Goal: Task Accomplishment & Management: Manage account settings

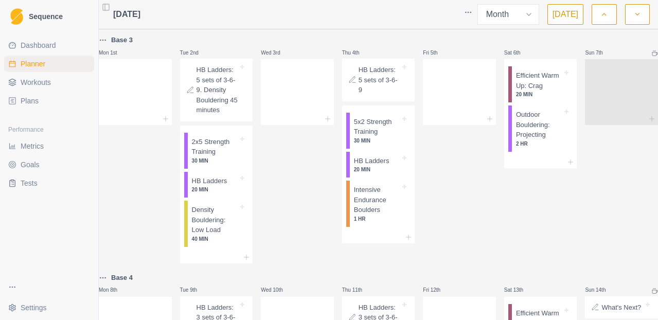
select select "month"
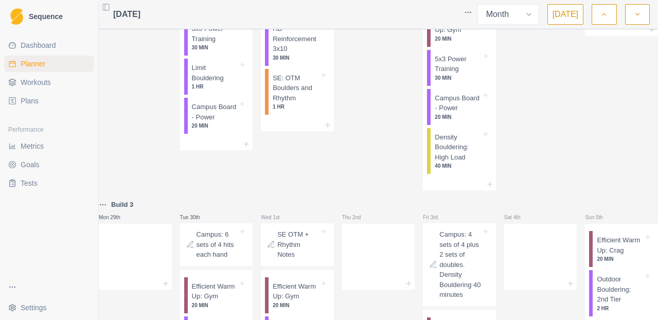
scroll to position [929, 0]
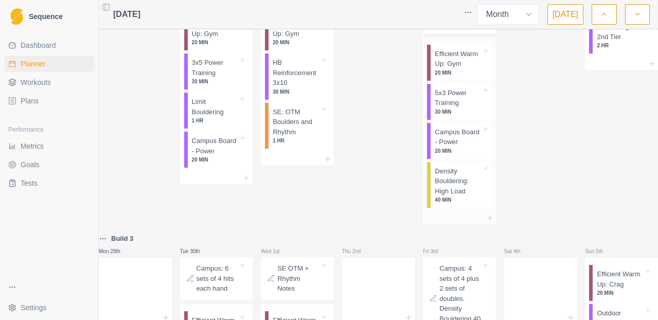
click at [464, 197] on p "Density Bouldering: High Load" at bounding box center [458, 181] width 47 height 30
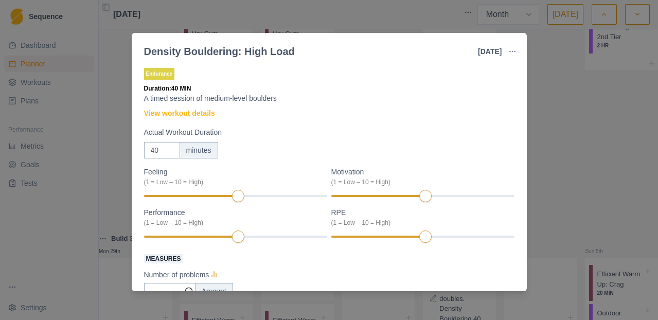
click at [563, 148] on div "Density Bouldering: High Load [DATE] Link To Goal View Workout Metrics Edit Ori…" at bounding box center [329, 160] width 658 height 320
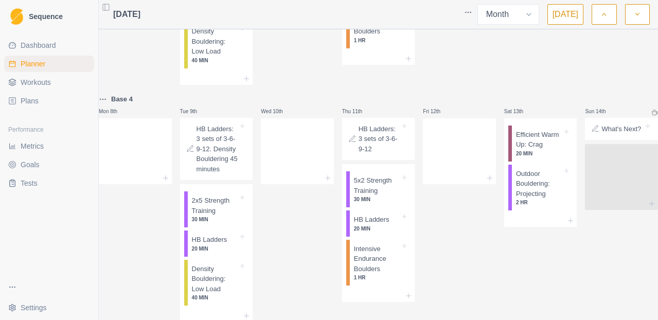
scroll to position [0, 0]
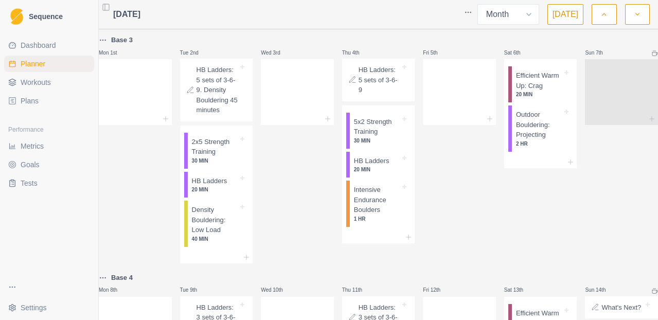
click at [43, 101] on link "Plans" at bounding box center [49, 101] width 90 height 16
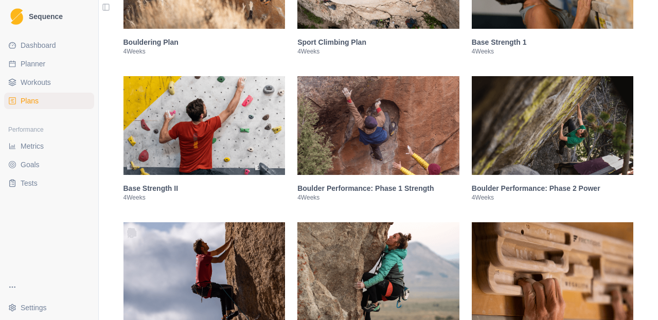
scroll to position [291, 0]
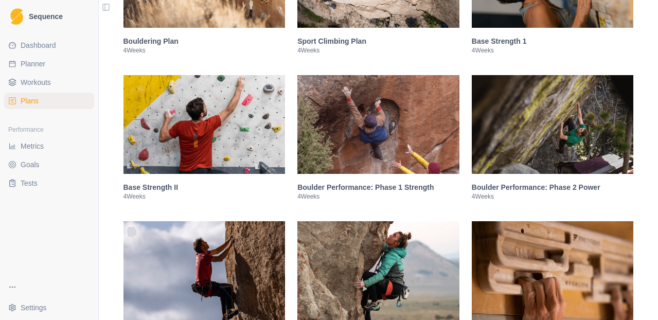
click at [380, 152] on img at bounding box center [378, 124] width 162 height 99
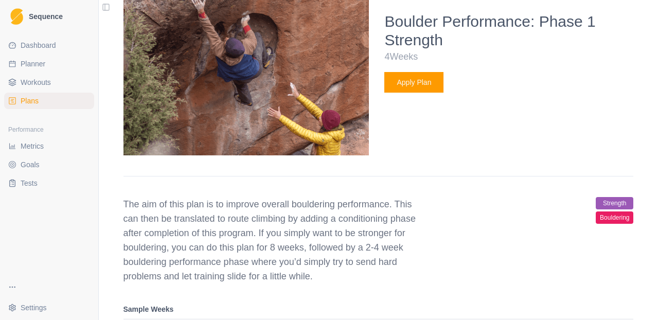
scroll to position [560, 0]
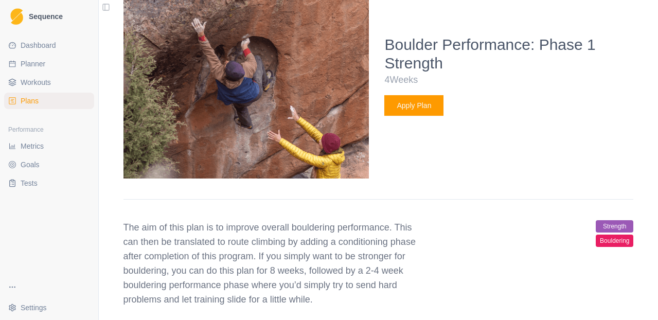
click at [430, 116] on button "Apply Plan" at bounding box center [413, 105] width 59 height 21
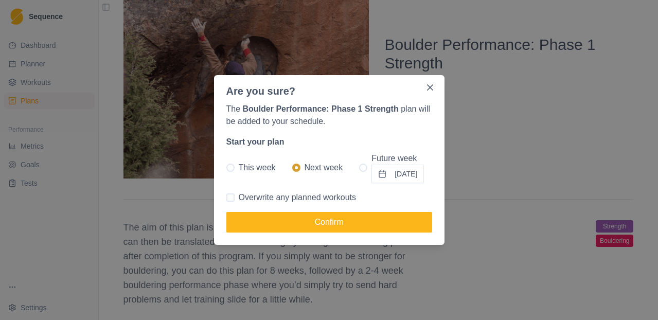
click at [373, 172] on button "[DATE]" at bounding box center [398, 174] width 52 height 19
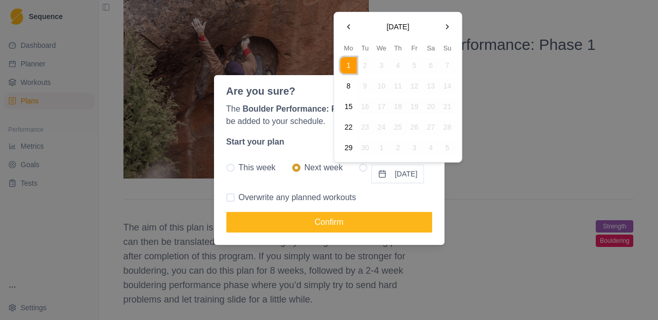
click at [450, 23] on button "Go to the Next Month" at bounding box center [448, 27] width 16 height 16
click at [349, 92] on button "6" at bounding box center [349, 86] width 16 height 16
radio input "false"
radio input "true"
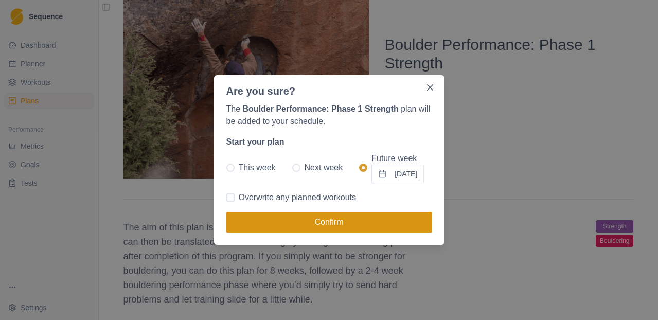
click at [340, 226] on button "Confirm" at bounding box center [329, 222] width 206 height 21
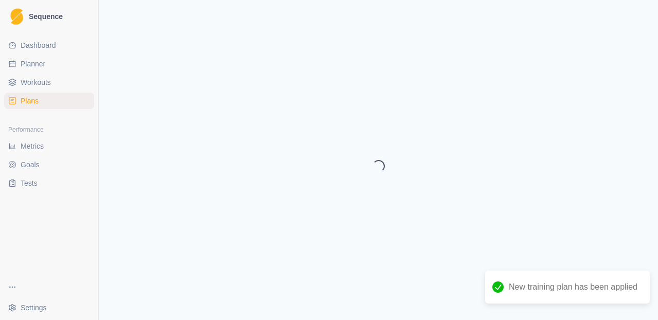
select select "month"
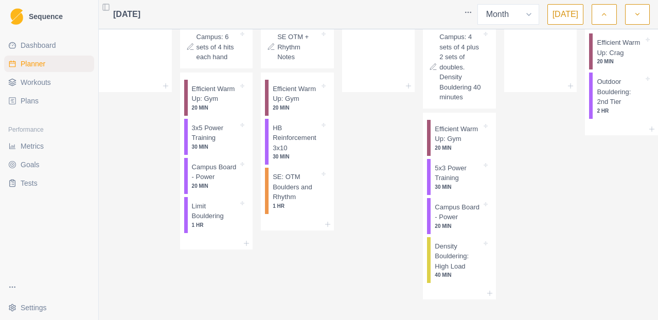
scroll to position [1284, 0]
click at [644, 19] on button "button" at bounding box center [637, 14] width 25 height 21
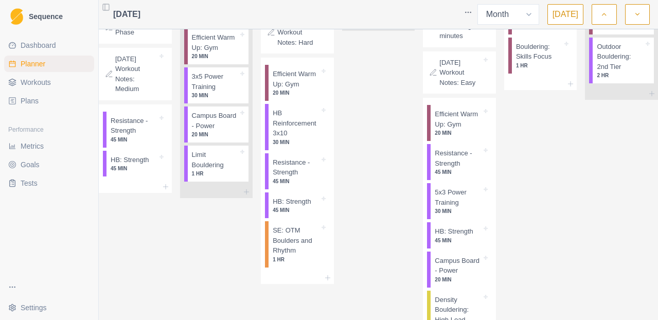
scroll to position [432, 0]
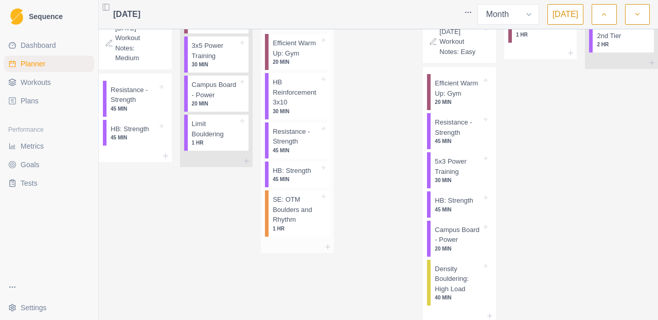
click at [292, 154] on p "45 MIN" at bounding box center [296, 151] width 47 height 8
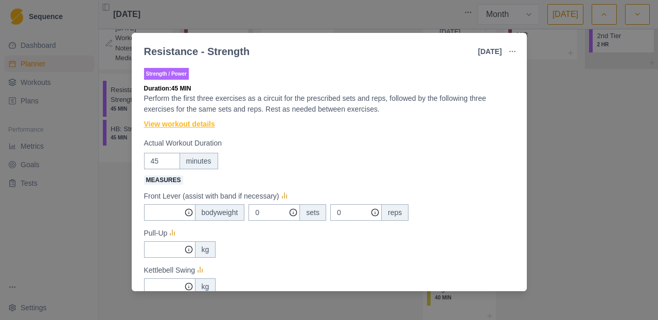
click at [213, 128] on link "View workout details" at bounding box center [179, 124] width 71 height 11
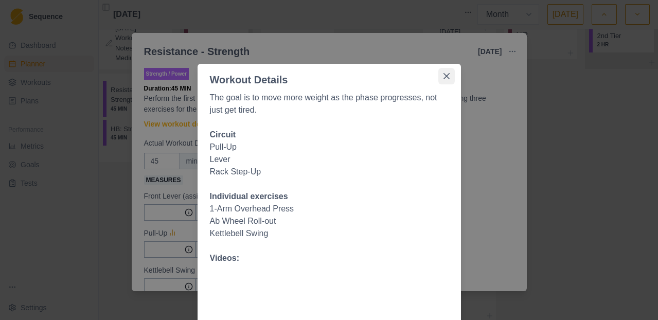
click at [447, 78] on icon "Close" at bounding box center [447, 76] width 6 height 6
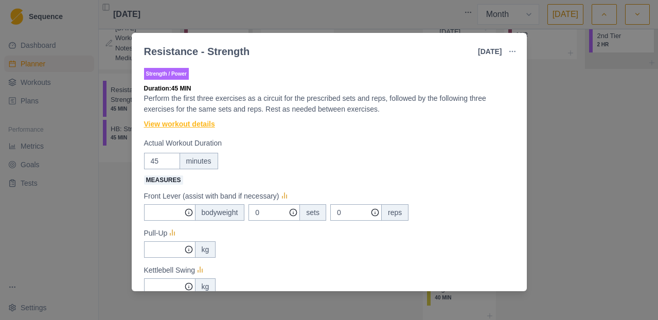
click at [194, 125] on link "View workout details" at bounding box center [179, 124] width 71 height 11
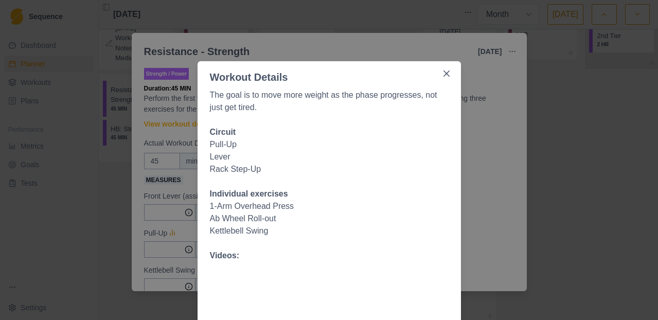
scroll to position [0, 0]
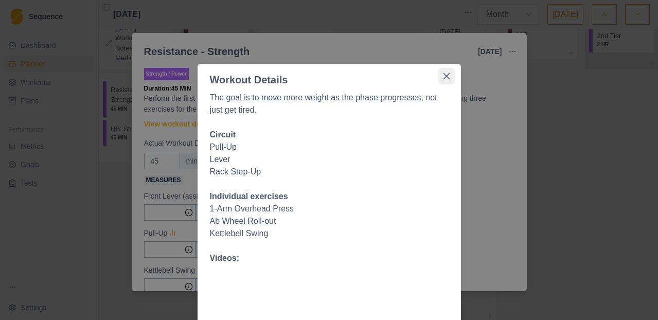
click at [445, 71] on button "Close" at bounding box center [446, 76] width 16 height 16
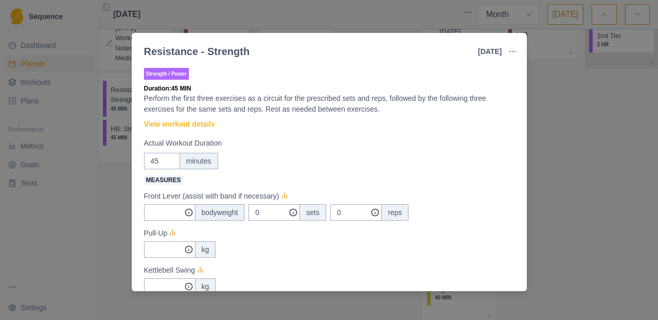
click at [521, 189] on div "Strength / Power Duration: 45 MIN Perform the first three exercises as a circui…" at bounding box center [329, 177] width 395 height 230
click at [545, 126] on div "Resistance - Strength [DATE] Link To Goal View Workout Metrics Edit Original Wo…" at bounding box center [329, 160] width 658 height 320
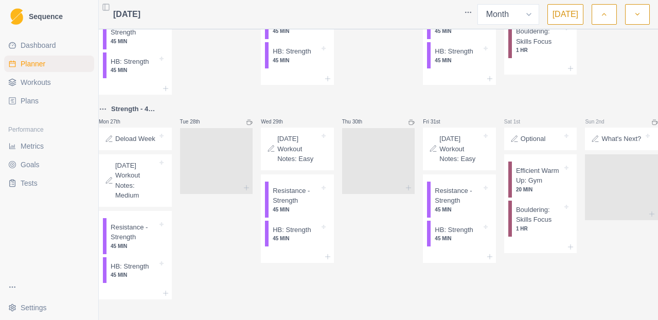
scroll to position [1098, 0]
click at [302, 225] on p "HB: Strength" at bounding box center [292, 230] width 38 height 10
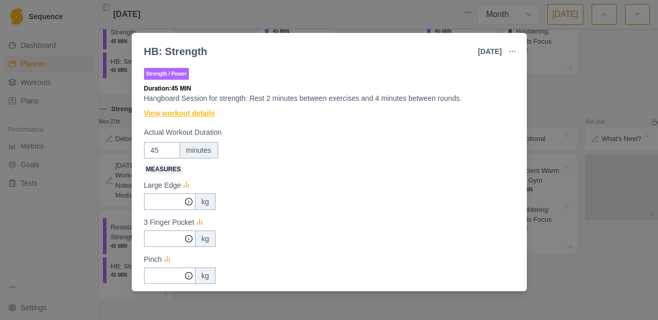
click at [202, 112] on link "View workout details" at bounding box center [179, 113] width 71 height 11
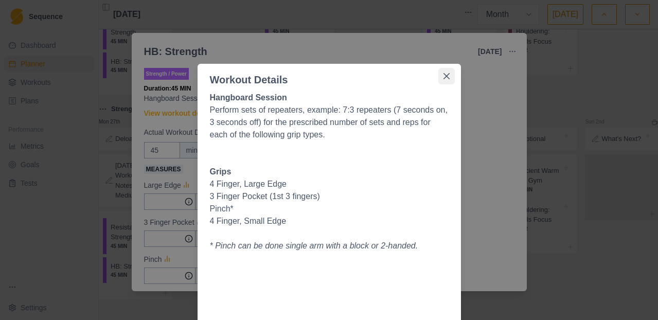
click at [446, 77] on icon "Close" at bounding box center [446, 76] width 6 height 6
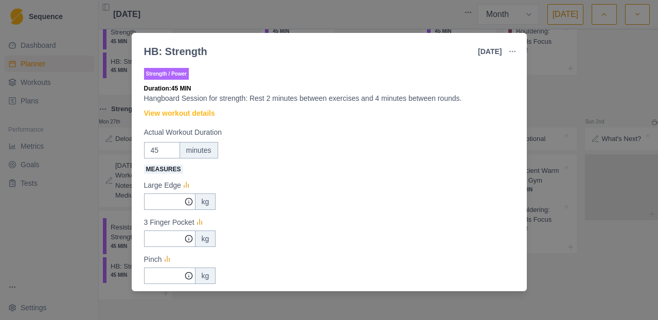
click at [544, 270] on div "HB: Strength [DATE] Link To Goal View Workout Metrics Edit Original Workout Res…" at bounding box center [329, 160] width 658 height 320
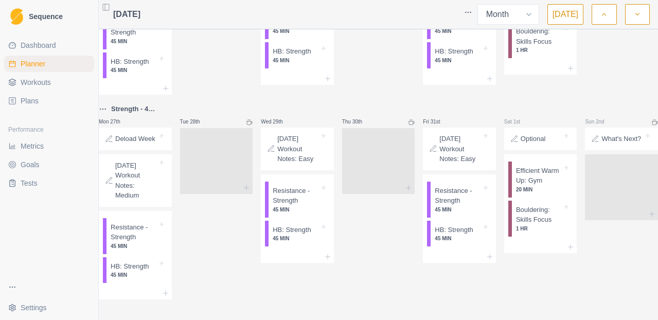
click at [641, 21] on button "button" at bounding box center [637, 14] width 25 height 21
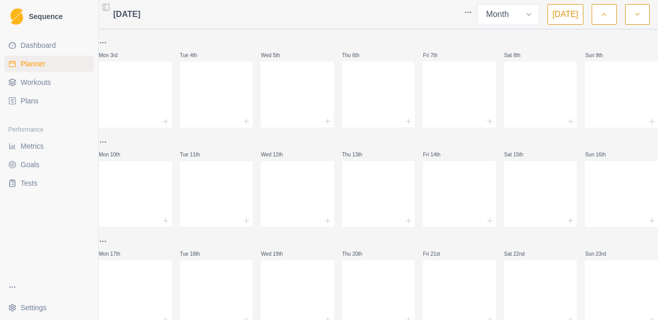
scroll to position [200, 0]
click at [38, 100] on span "Plans" at bounding box center [30, 101] width 18 height 10
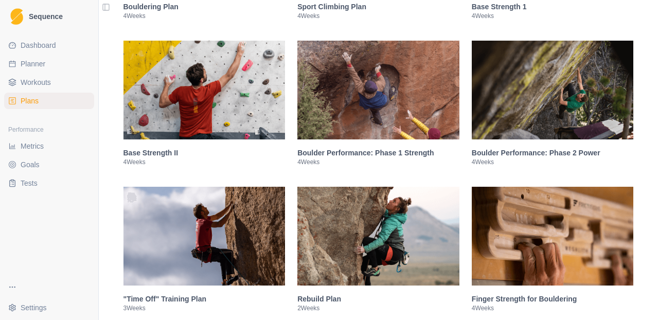
scroll to position [423, 0]
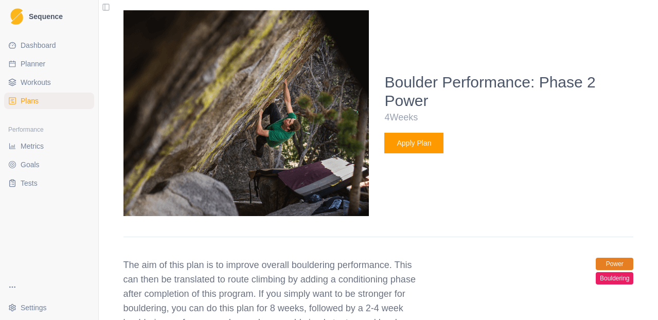
scroll to position [525, 0]
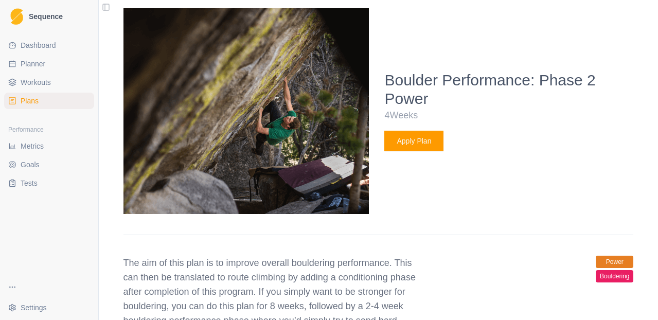
click at [427, 146] on button "Apply Plan" at bounding box center [413, 141] width 59 height 21
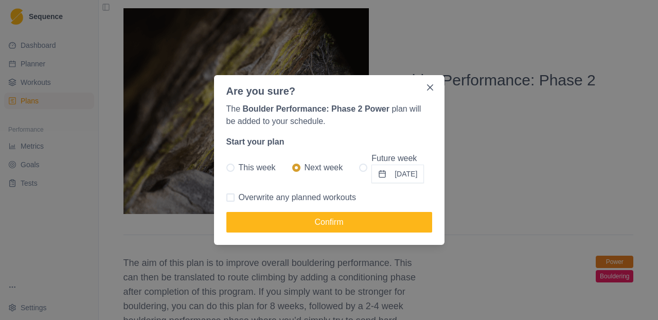
click at [359, 170] on span at bounding box center [363, 168] width 8 height 8
click at [359, 168] on input "Future week [DATE]" at bounding box center [359, 168] width 1 height 1
radio input "true"
click at [391, 178] on button "[DATE]" at bounding box center [398, 174] width 52 height 19
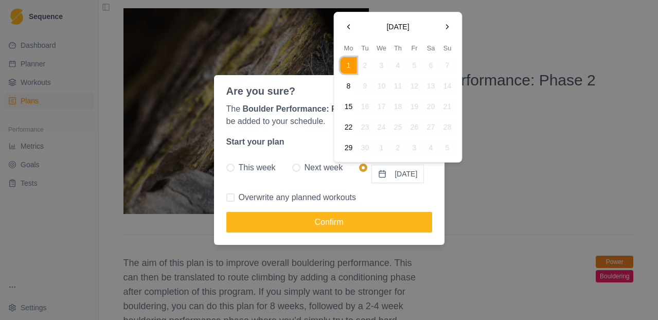
click at [453, 22] on button "Go to the Next Month" at bounding box center [448, 27] width 16 height 16
click at [451, 25] on button "Go to the Next Month" at bounding box center [448, 27] width 16 height 16
click at [352, 102] on button "10" at bounding box center [349, 106] width 16 height 16
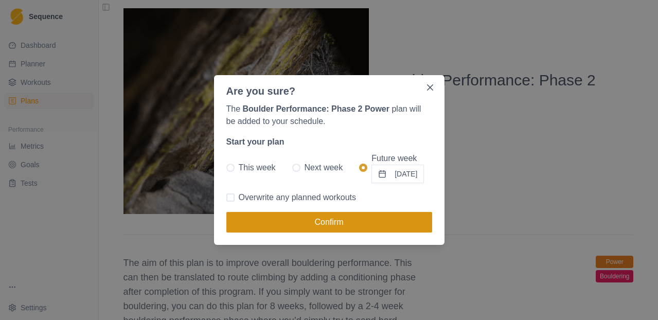
click at [336, 219] on button "Confirm" at bounding box center [329, 222] width 206 height 21
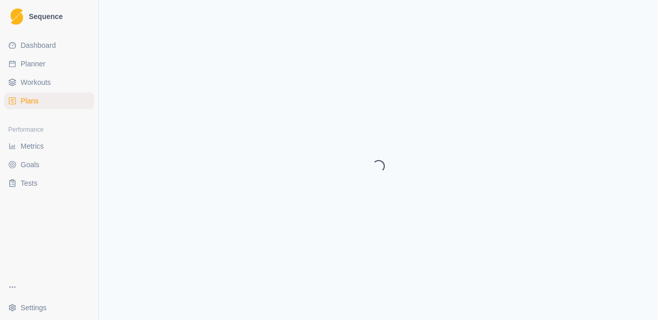
select select "month"
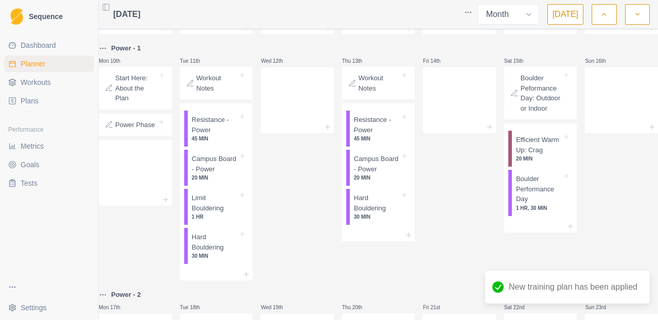
scroll to position [302, 0]
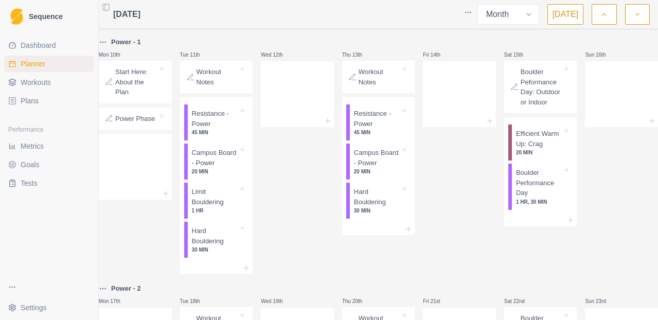
click at [135, 97] on p "Start Here: About the Plan" at bounding box center [136, 82] width 42 height 30
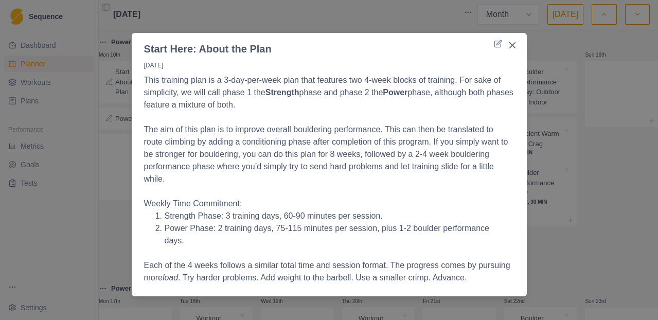
scroll to position [9, 0]
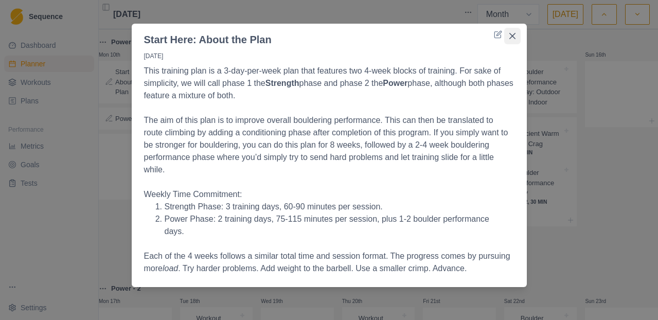
click at [515, 38] on button "Close" at bounding box center [512, 36] width 16 height 16
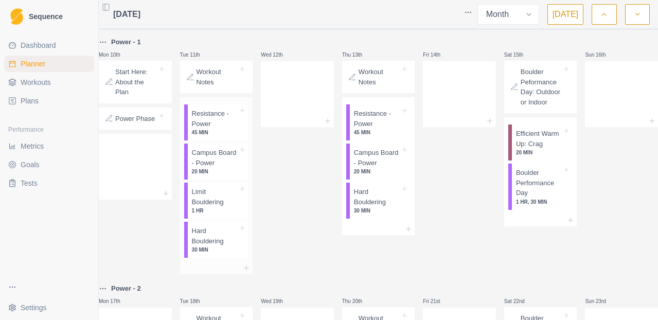
click at [221, 136] on p "45 MIN" at bounding box center [215, 133] width 47 height 8
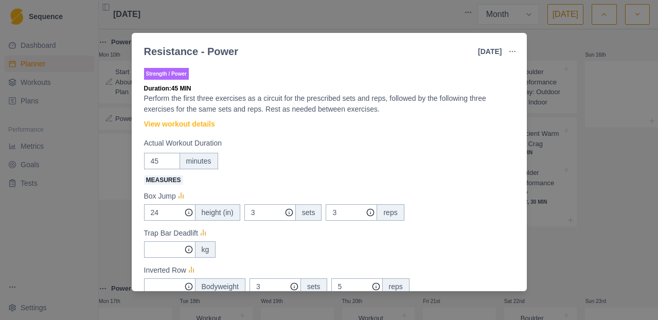
click at [192, 118] on div "Strength / Power Duration: 45 MIN Perform the first three exercises as a circui…" at bounding box center [329, 262] width 371 height 393
click at [192, 119] on link "View workout details" at bounding box center [179, 124] width 71 height 11
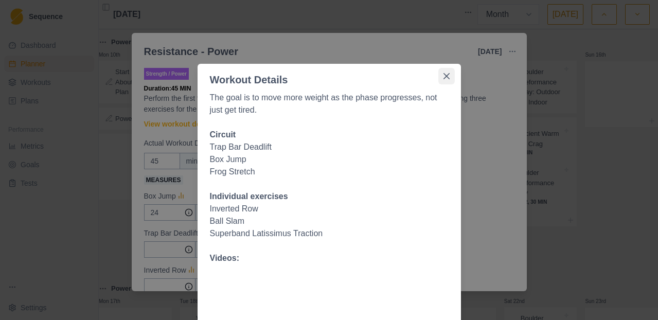
click at [445, 78] on icon "Close" at bounding box center [446, 76] width 6 height 6
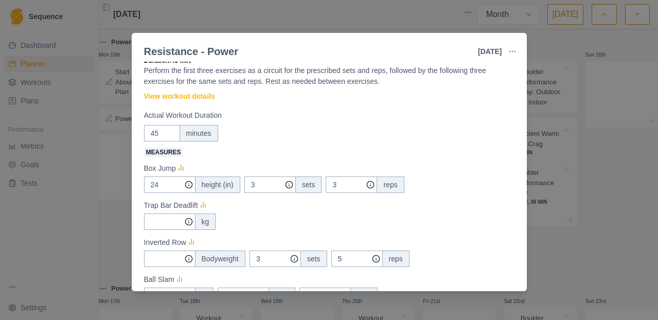
scroll to position [0, 0]
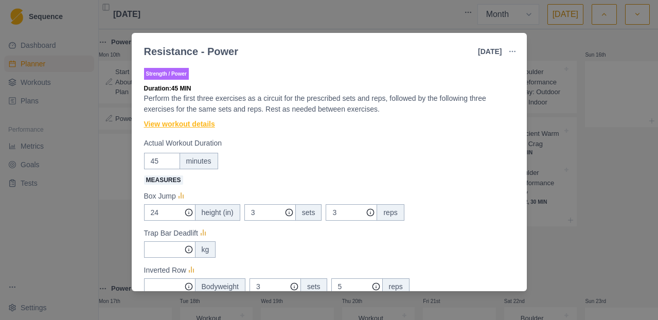
click at [209, 127] on link "View workout details" at bounding box center [179, 124] width 71 height 11
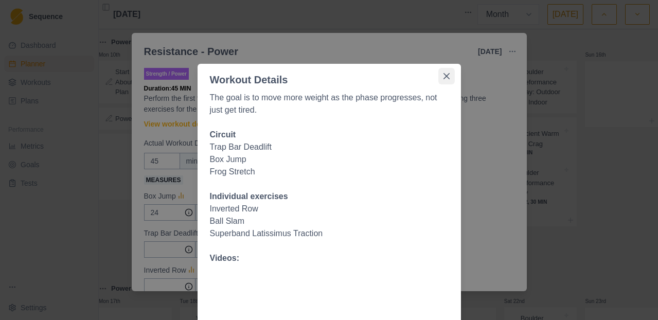
click at [441, 79] on button "Close" at bounding box center [446, 76] width 16 height 16
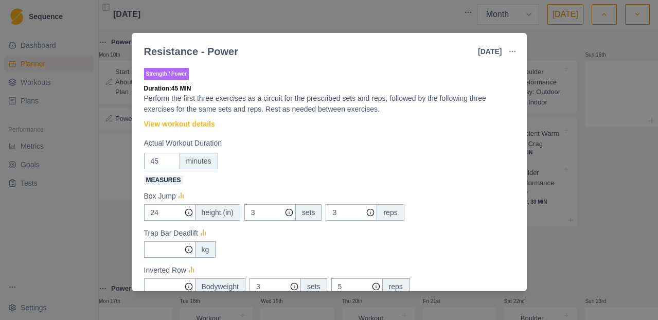
click at [621, 70] on div "Resistance - Power [DATE] Link To Goal View Workout Metrics Edit Original Worko…" at bounding box center [329, 160] width 658 height 320
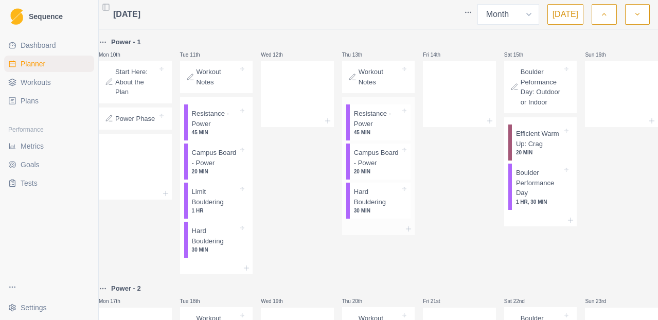
click at [372, 215] on p "30 MIN" at bounding box center [377, 211] width 47 height 8
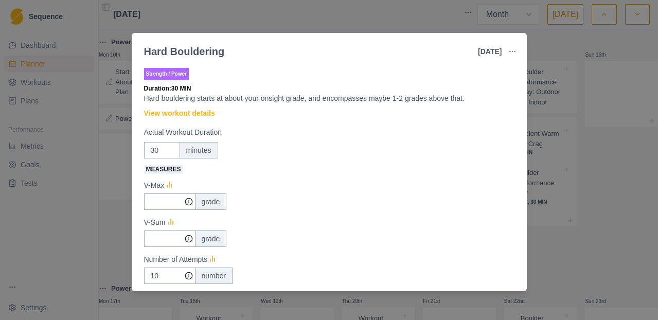
click at [547, 62] on div "Hard Bouldering [DATE] Link To Goal View Workout Metrics Edit Original Workout …" at bounding box center [329, 160] width 658 height 320
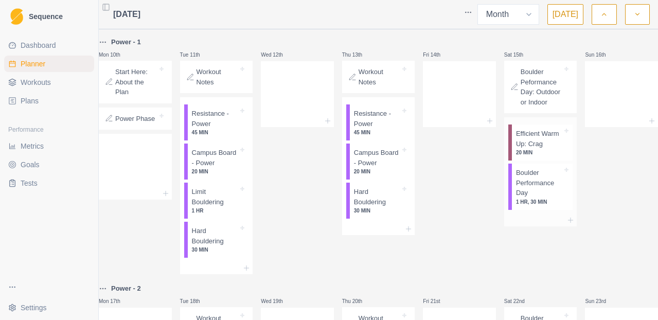
click at [548, 206] on p "1 HR, 30 MIN" at bounding box center [539, 202] width 47 height 8
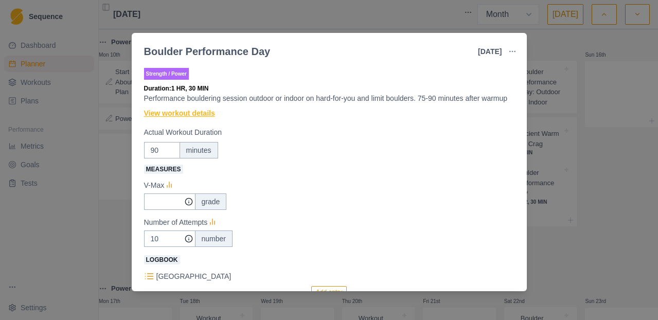
click at [186, 119] on link "View workout details" at bounding box center [179, 113] width 71 height 11
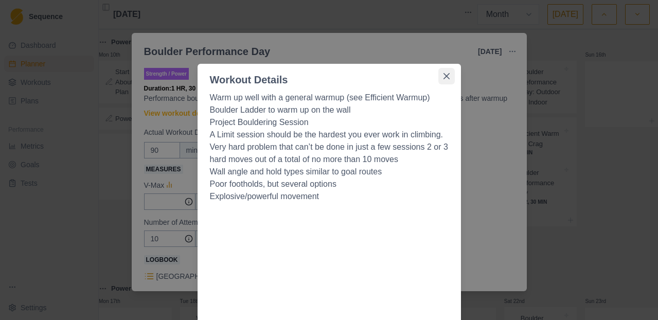
click at [444, 79] on button "Close" at bounding box center [446, 76] width 16 height 16
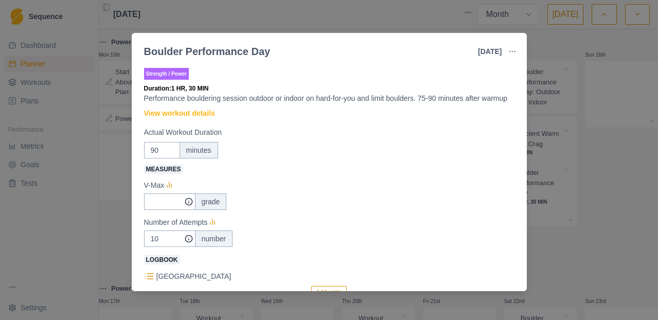
click at [461, 104] on p "Performance bouldering session outdoor or indoor on hard-for-you and limit boul…" at bounding box center [329, 98] width 371 height 11
click at [597, 153] on div "Boulder Performance Day [DATE] Link To Goal View Workout Metrics Edit Original …" at bounding box center [329, 160] width 658 height 320
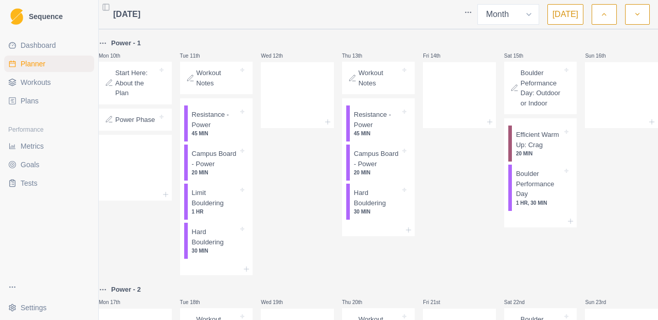
scroll to position [302, 0]
click at [210, 129] on p "Resistance - Power" at bounding box center [215, 119] width 47 height 20
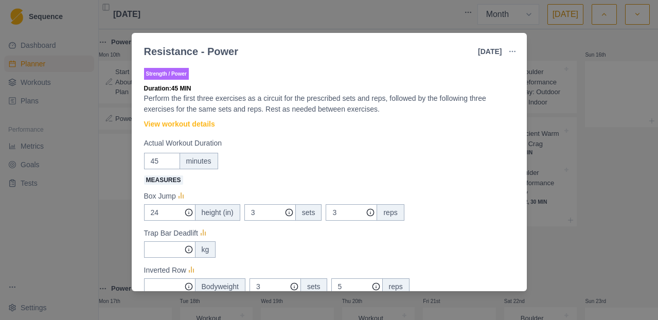
click at [114, 268] on div "Resistance - Power [DATE] Link To Goal View Workout Metrics Edit Original Worko…" at bounding box center [329, 160] width 658 height 320
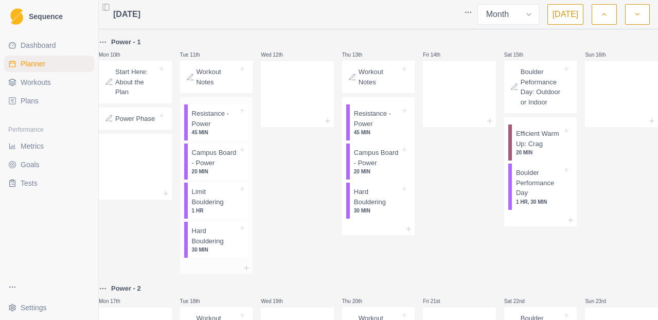
click at [223, 215] on p "1 HR" at bounding box center [215, 211] width 47 height 8
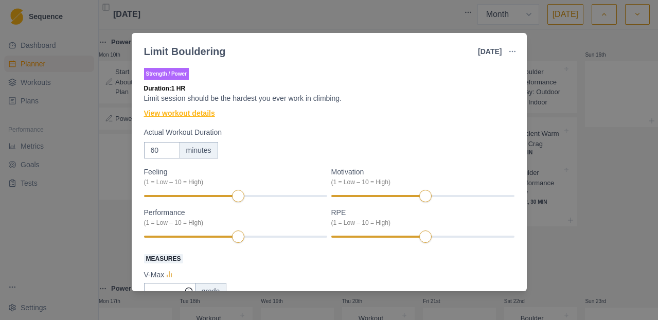
click at [204, 117] on link "View workout details" at bounding box center [179, 113] width 71 height 11
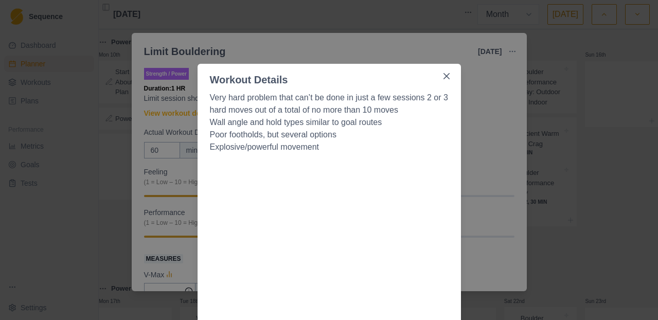
scroll to position [25, 0]
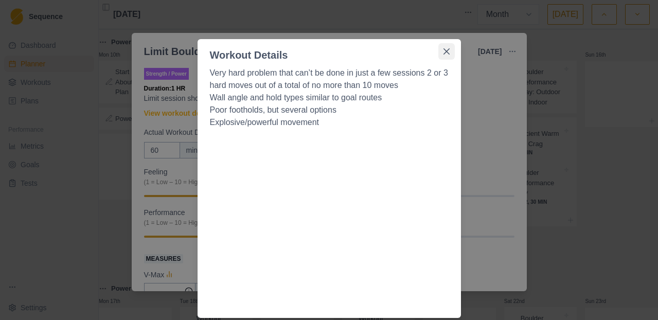
click at [444, 55] on button "Close" at bounding box center [446, 51] width 16 height 16
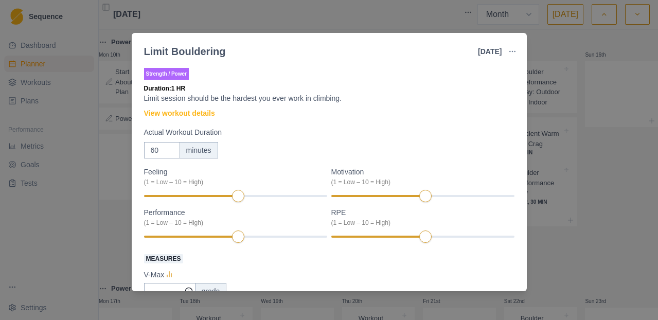
click at [584, 211] on div "Limit Bouldering [DATE] Link To Goal View Workout Metrics Edit Original Workout…" at bounding box center [329, 160] width 658 height 320
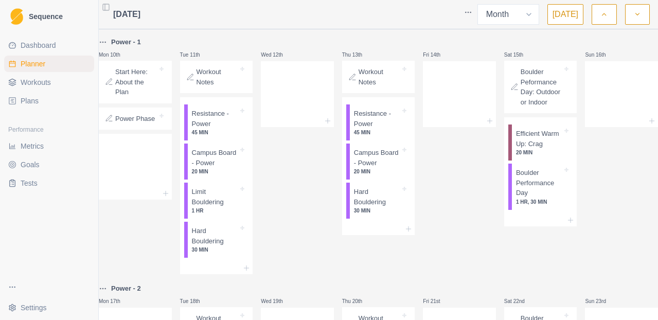
click at [538, 107] on p "Boulder Peformance Day: Outdoor or Indoor" at bounding box center [542, 87] width 42 height 40
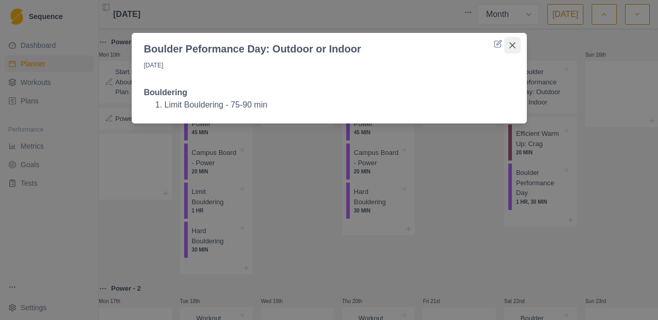
click at [516, 47] on button "Close" at bounding box center [512, 45] width 16 height 16
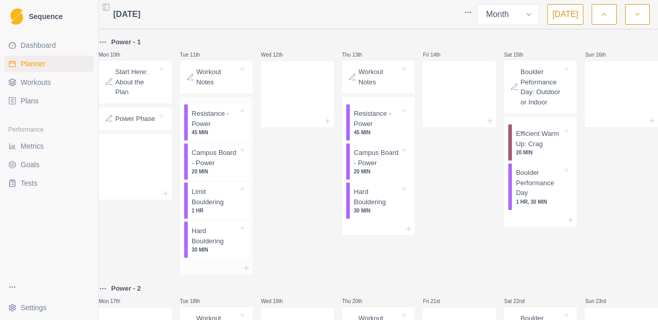
click at [224, 168] on p "Campus Board - Power" at bounding box center [215, 158] width 47 height 20
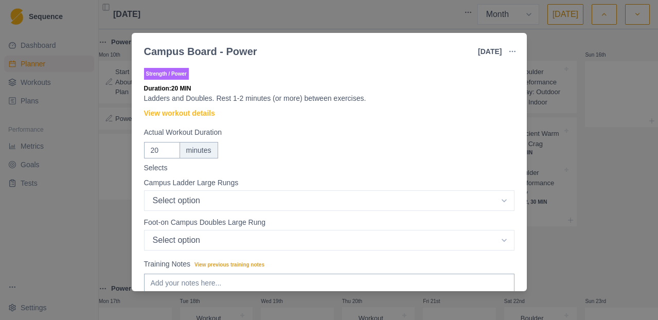
click at [570, 100] on div "Campus Board - Power [DATE] Link To Goal View Workout Metrics Edit Original Wor…" at bounding box center [329, 160] width 658 height 320
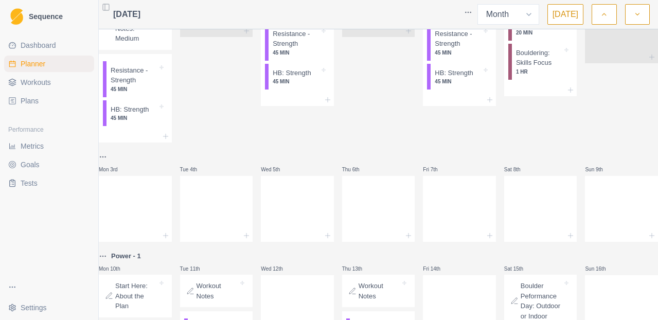
scroll to position [0, 0]
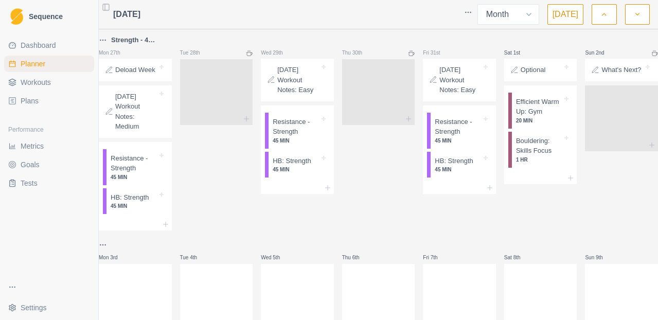
click at [226, 221] on div "Tue 28th" at bounding box center [216, 132] width 73 height 197
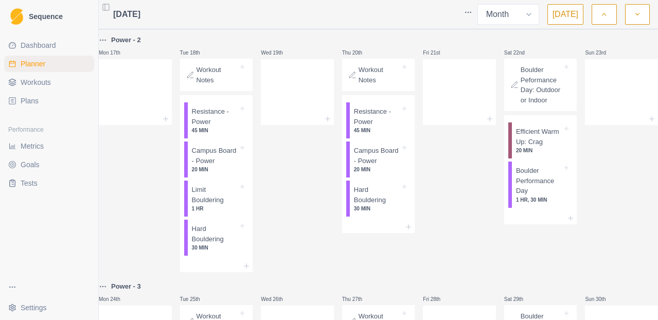
scroll to position [589, 0]
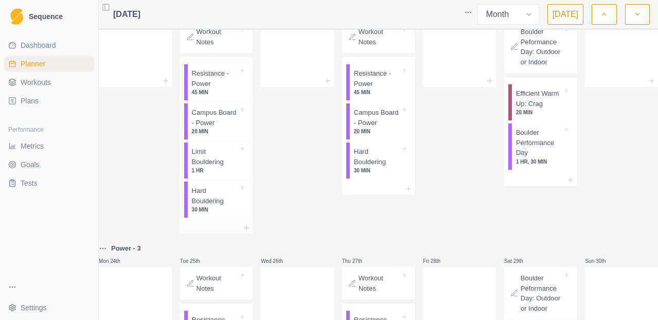
click at [221, 100] on div "Resistance - Power 45 MIN" at bounding box center [218, 82] width 61 height 36
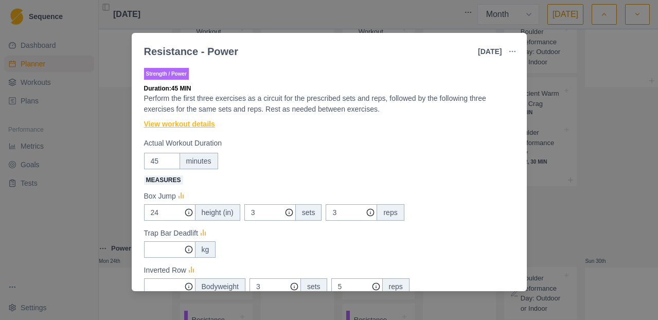
click at [183, 121] on link "View workout details" at bounding box center [179, 124] width 71 height 11
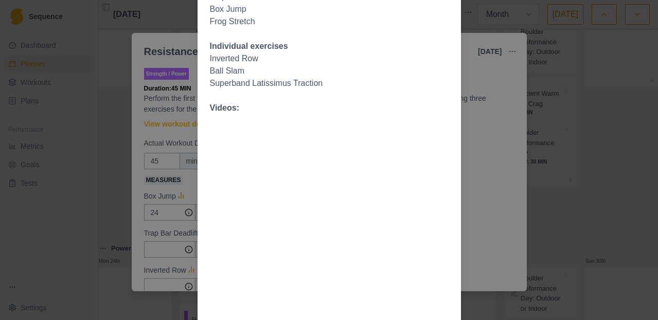
scroll to position [0, 0]
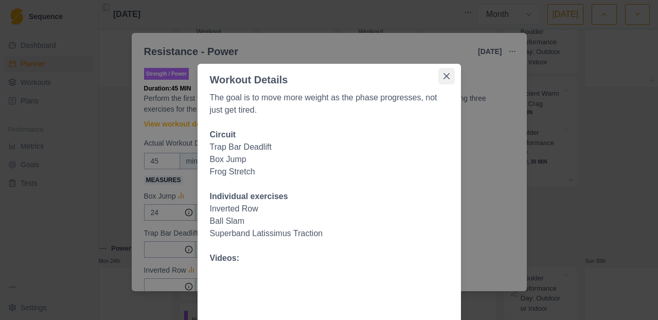
click at [448, 74] on icon "Close" at bounding box center [446, 76] width 6 height 6
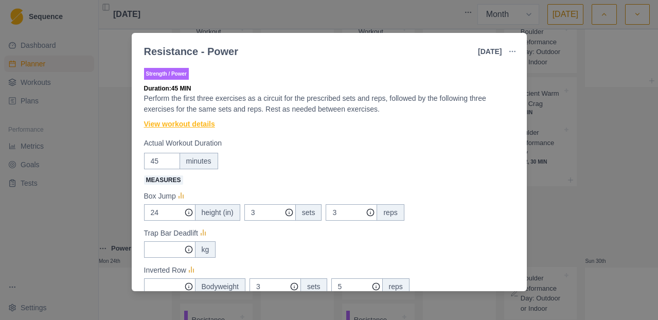
click at [210, 126] on link "View workout details" at bounding box center [179, 124] width 71 height 11
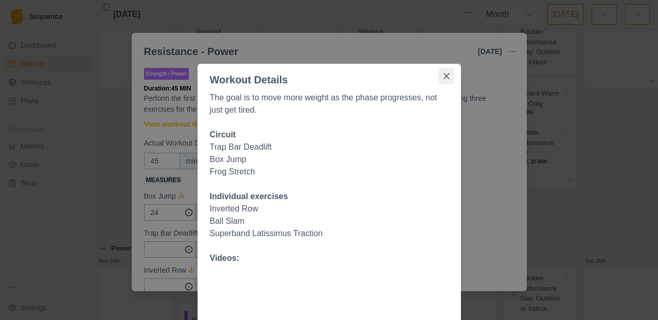
click at [445, 74] on icon "Close" at bounding box center [446, 76] width 6 height 6
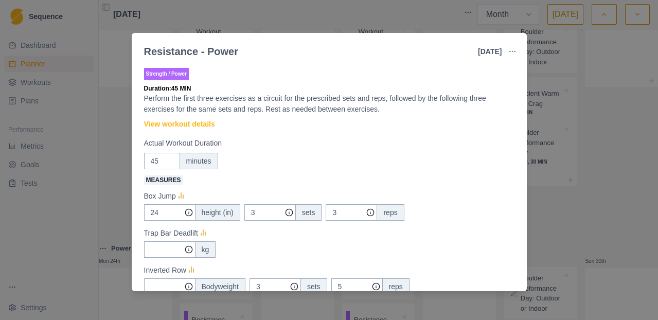
click at [576, 141] on div "Resistance - Power [DATE] Link To Goal View Workout Metrics Edit Original Worko…" at bounding box center [329, 160] width 658 height 320
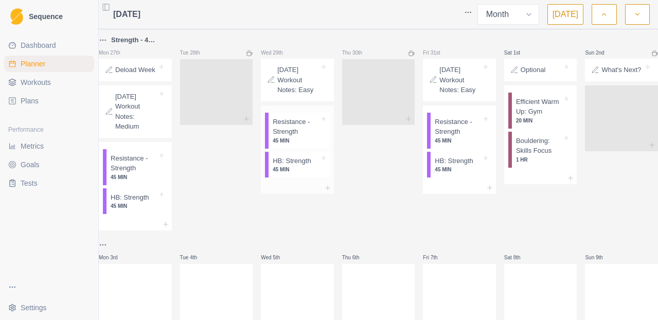
click at [296, 135] on p "Resistance - Strength" at bounding box center [296, 127] width 47 height 20
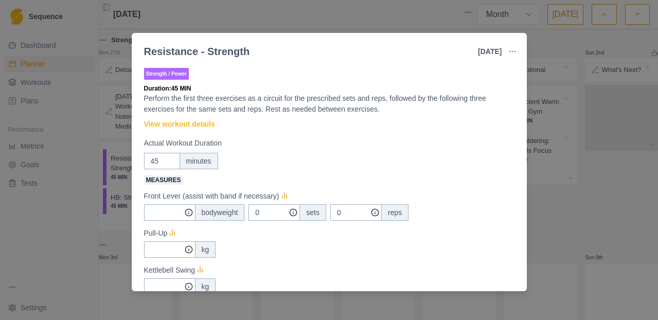
click at [573, 227] on div "Resistance - Strength [DATE] Link To Goal View Workout Metrics Edit Original Wo…" at bounding box center [329, 160] width 658 height 320
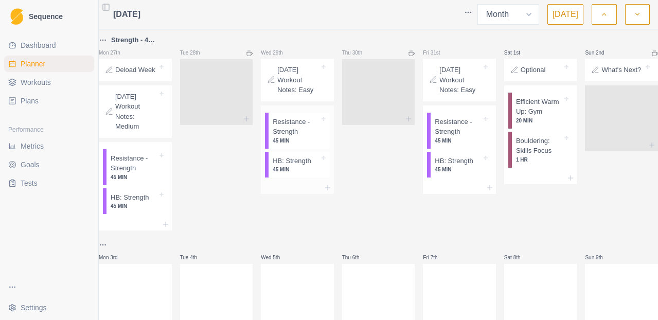
click at [306, 137] on p "Resistance - Strength" at bounding box center [296, 127] width 47 height 20
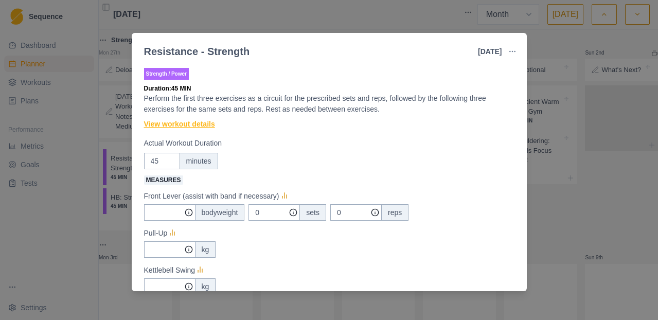
click at [215, 124] on link "View workout details" at bounding box center [179, 124] width 71 height 11
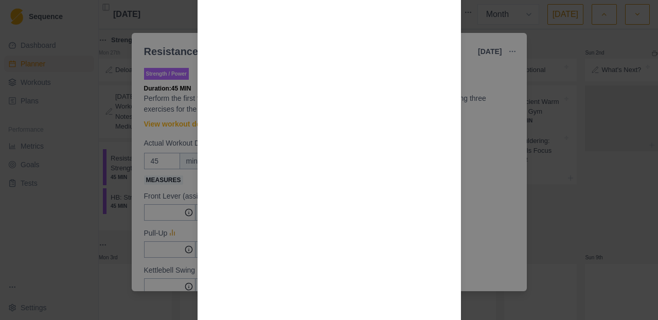
scroll to position [1009, 0]
click at [491, 190] on div "Workout Details The goal is to move more weight as the phase progresses, not ju…" at bounding box center [329, 160] width 658 height 320
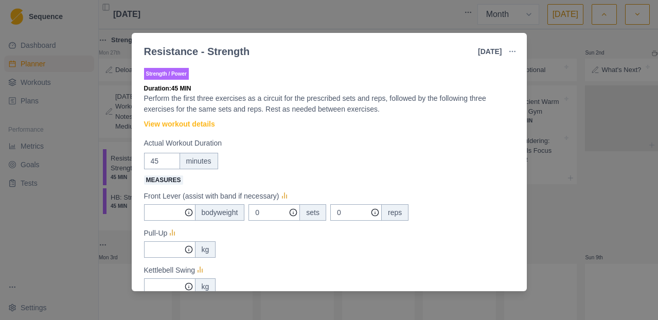
click at [551, 55] on div "Resistance - Strength [DATE] Link To Goal View Workout Metrics Edit Original Wo…" at bounding box center [329, 160] width 658 height 320
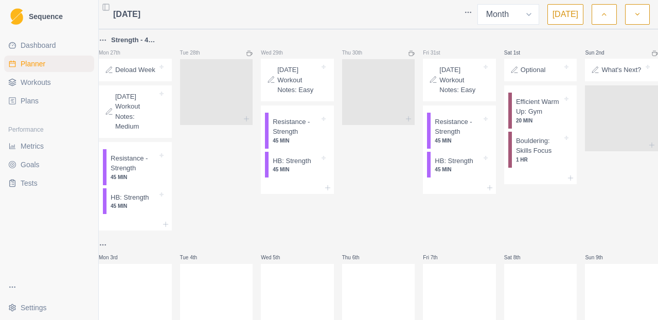
click at [608, 14] on button "button" at bounding box center [604, 14] width 25 height 21
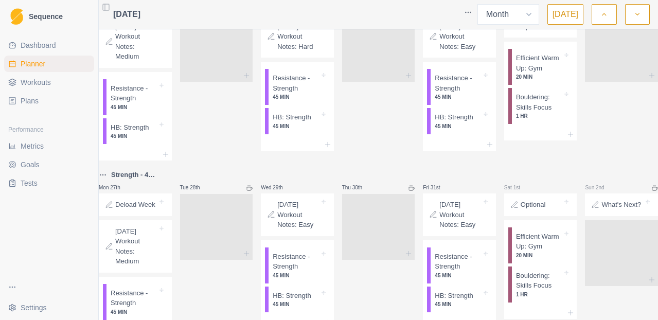
scroll to position [1098, 0]
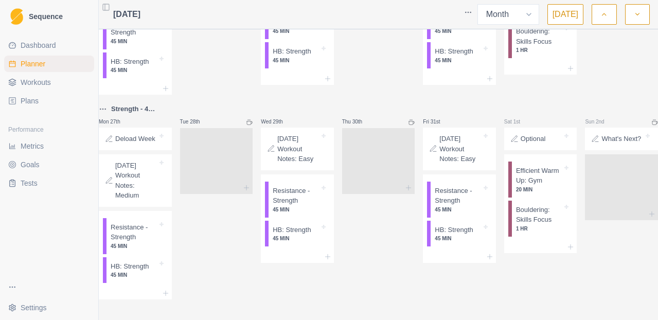
click at [637, 18] on icon "button" at bounding box center [637, 14] width 7 height 10
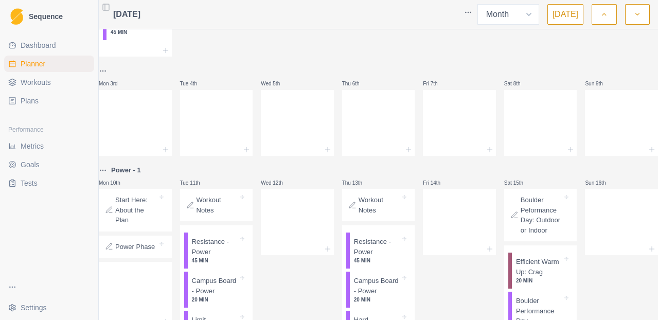
scroll to position [0, 0]
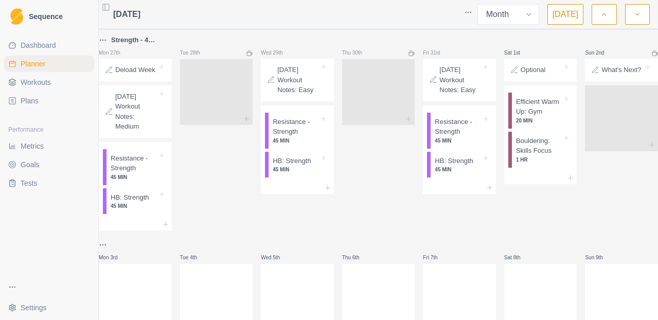
click at [607, 20] on button "button" at bounding box center [604, 14] width 25 height 21
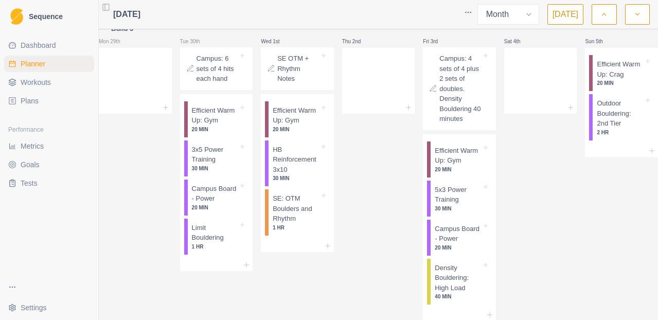
scroll to position [12, 0]
click at [631, 18] on button "button" at bounding box center [637, 14] width 25 height 21
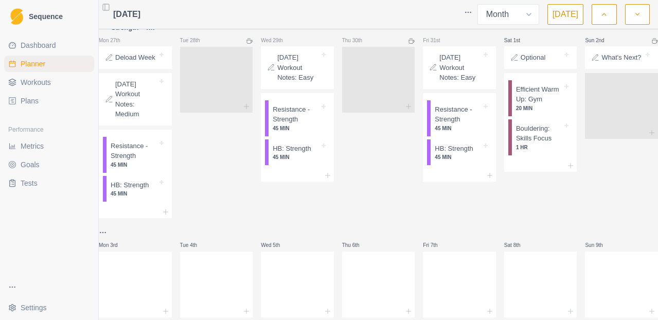
click at [631, 19] on button "button" at bounding box center [637, 14] width 25 height 21
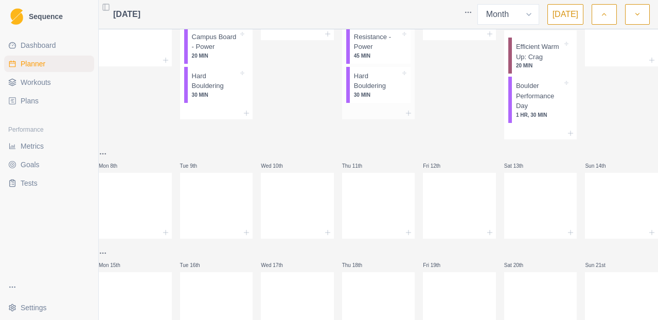
scroll to position [27, 0]
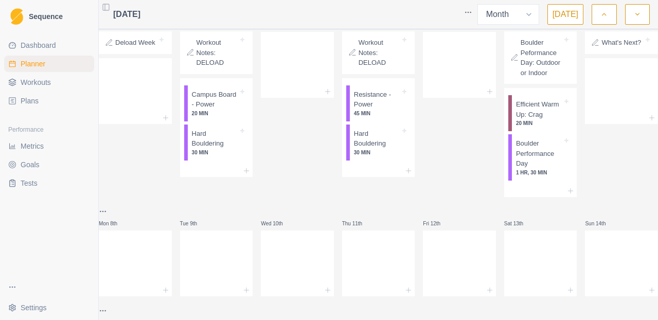
click at [605, 18] on icon "button" at bounding box center [604, 14] width 7 height 10
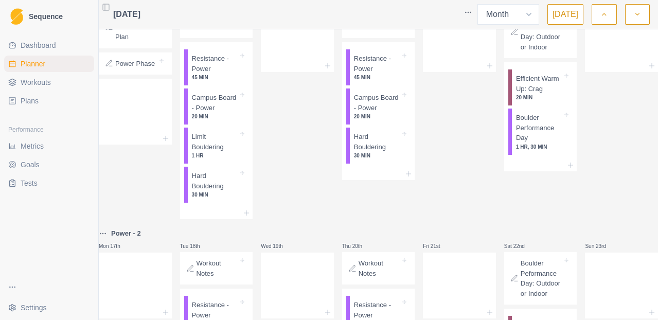
scroll to position [329, 0]
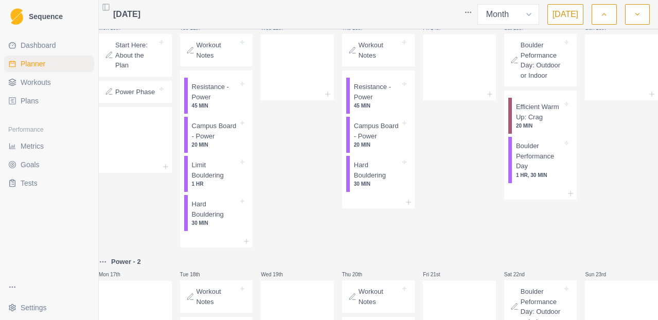
click at [234, 60] on p "Workout Notes" at bounding box center [218, 50] width 42 height 20
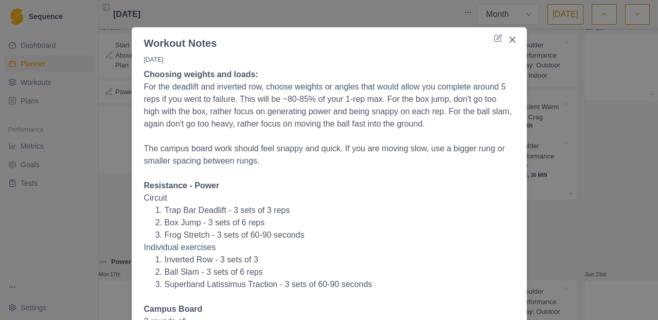
scroll to position [0, 0]
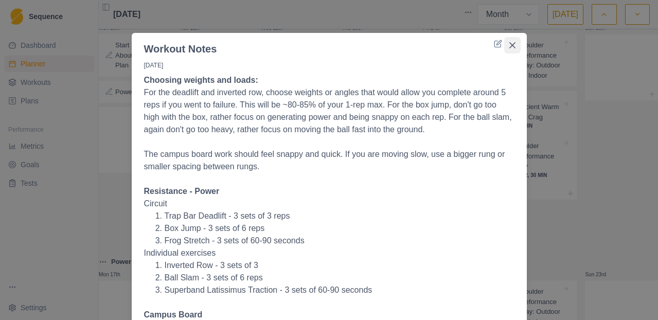
click at [514, 42] on button "Close" at bounding box center [512, 45] width 16 height 16
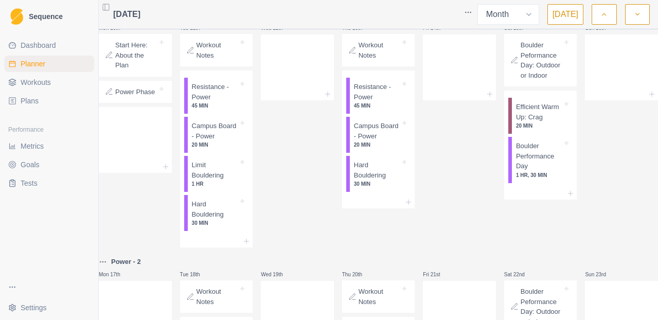
click at [384, 60] on p "Workout Notes" at bounding box center [380, 50] width 42 height 20
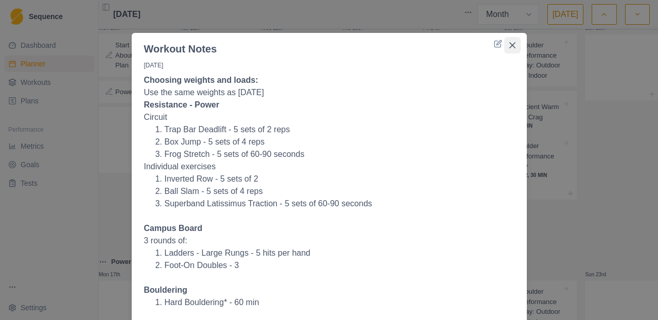
click at [514, 47] on icon "Close" at bounding box center [512, 45] width 6 height 6
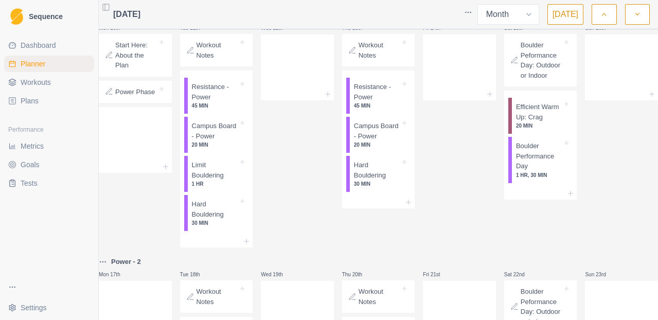
click at [212, 60] on p "Workout Notes" at bounding box center [218, 50] width 42 height 20
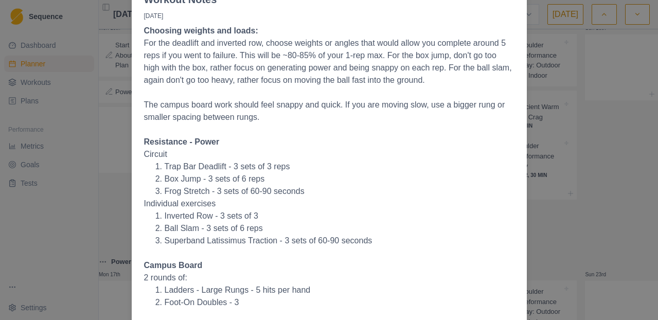
scroll to position [26, 0]
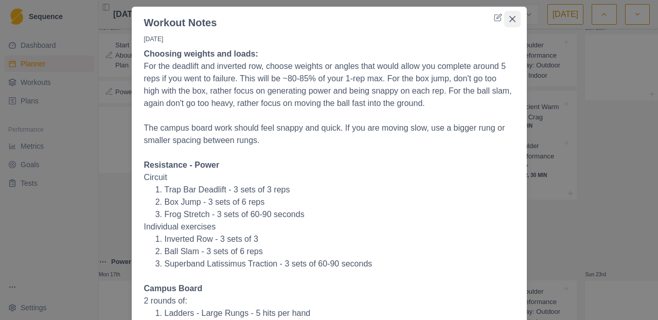
click at [515, 23] on button "Close" at bounding box center [512, 19] width 16 height 16
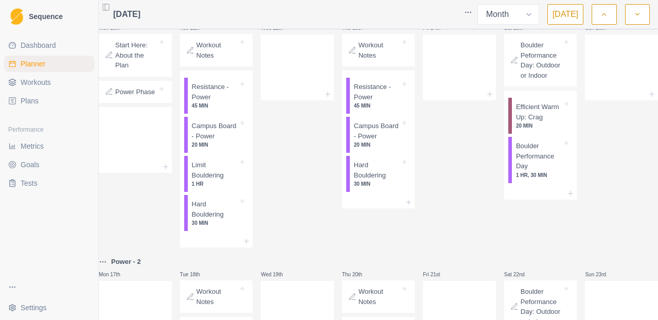
click at [372, 60] on p "Workout Notes" at bounding box center [380, 50] width 42 height 20
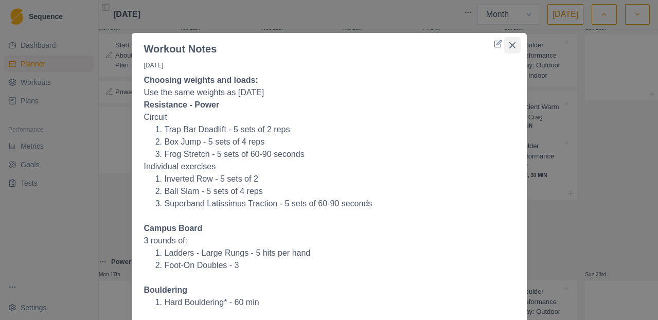
click at [516, 46] on button "Close" at bounding box center [512, 45] width 16 height 16
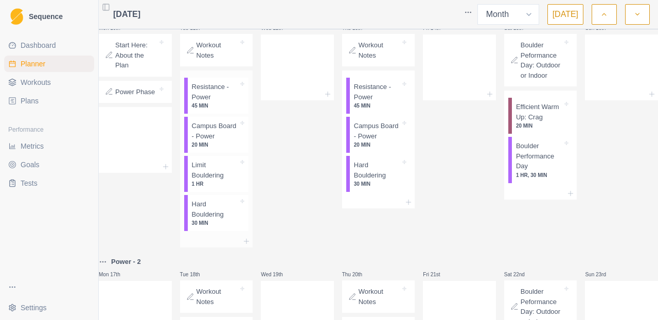
click at [213, 102] on p "Resistance - Power" at bounding box center [215, 92] width 47 height 20
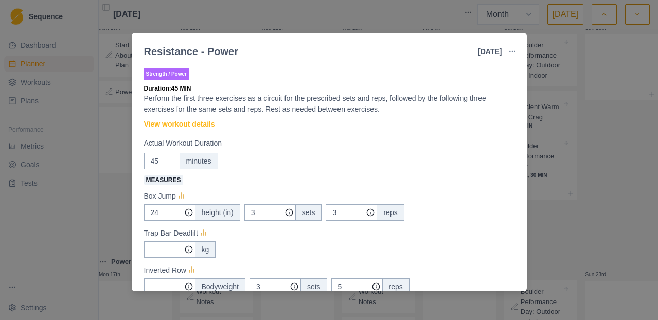
click at [547, 57] on div "Resistance - Power [DATE] Link To Goal View Workout Metrics Edit Original Worko…" at bounding box center [329, 160] width 658 height 320
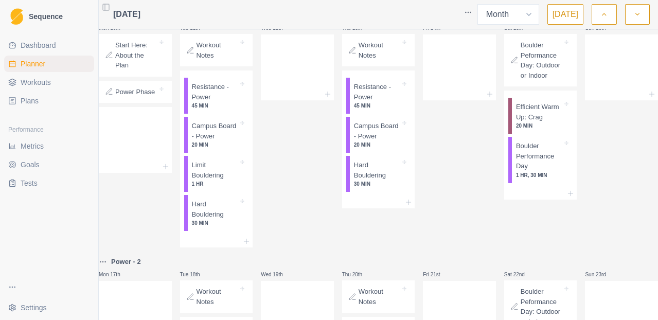
click at [220, 60] on p "Workout Notes" at bounding box center [218, 50] width 42 height 20
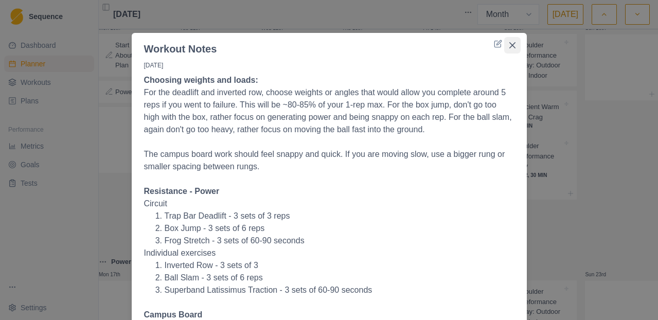
click at [513, 48] on icon "Close" at bounding box center [513, 45] width 6 height 6
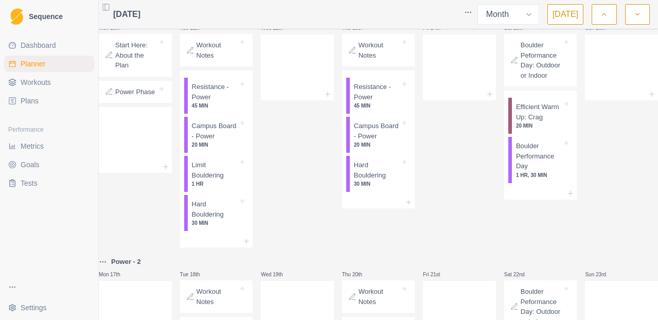
click at [372, 60] on p "Workout Notes" at bounding box center [380, 50] width 42 height 20
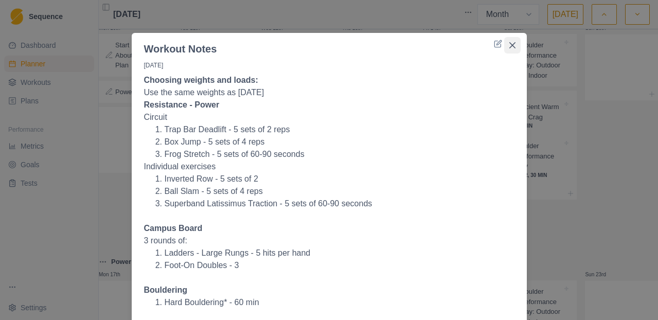
click at [513, 49] on button "Close" at bounding box center [512, 45] width 16 height 16
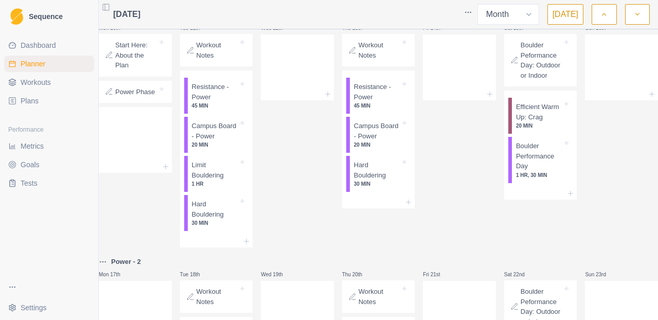
click at [226, 58] on p "Workout Notes" at bounding box center [218, 50] width 42 height 20
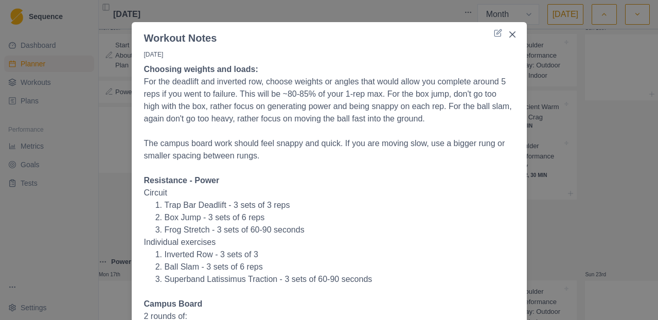
scroll to position [0, 0]
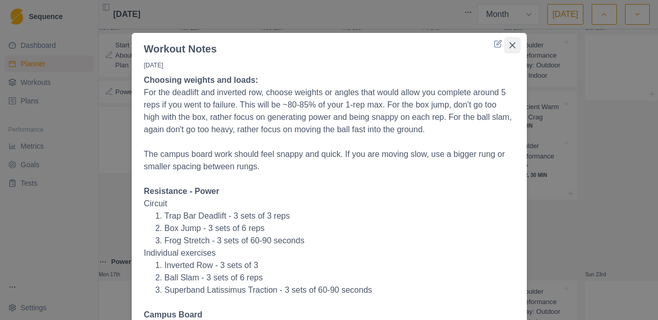
click at [510, 49] on button "Close" at bounding box center [512, 45] width 16 height 16
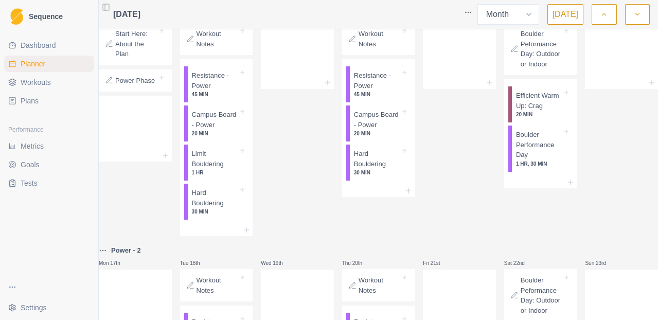
scroll to position [352, 0]
